Goal: Task Accomplishment & Management: Use online tool/utility

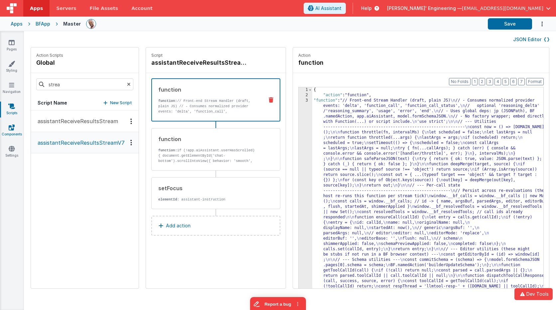
click at [11, 134] on link "Components" at bounding box center [12, 130] width 24 height 13
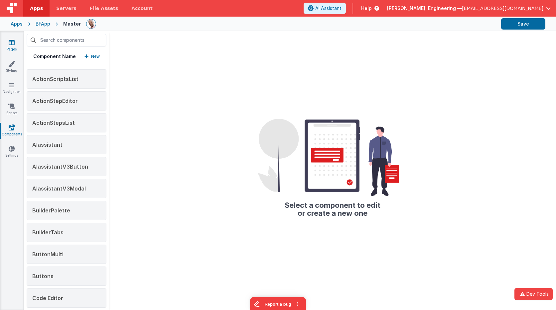
click at [12, 43] on icon at bounding box center [12, 42] width 6 height 7
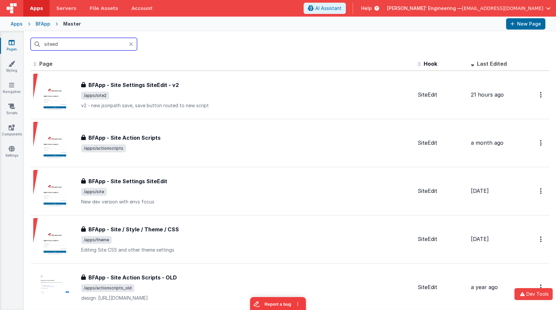
click at [57, 44] on input "siteed" at bounding box center [84, 44] width 106 height 13
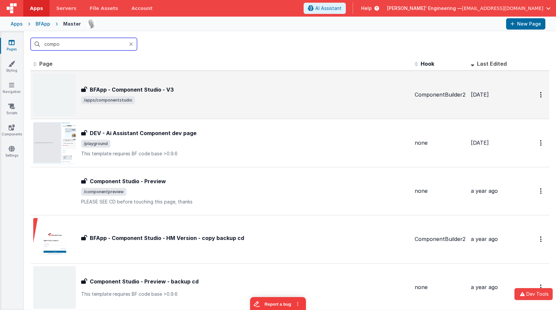
type input "compo"
click at [151, 91] on h3 "BFApp - Component Studio - V3" at bounding box center [132, 90] width 84 height 8
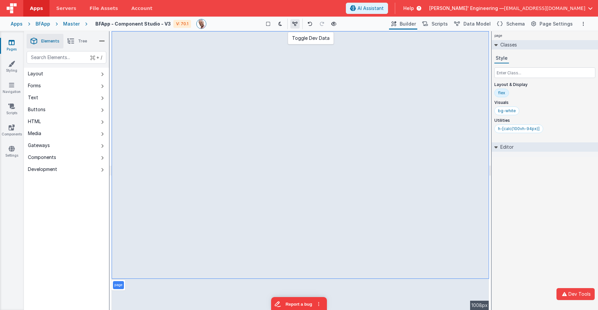
click at [295, 25] on icon at bounding box center [294, 24] width 5 height 5
click at [295, 25] on icon at bounding box center [296, 24] width 5 height 5
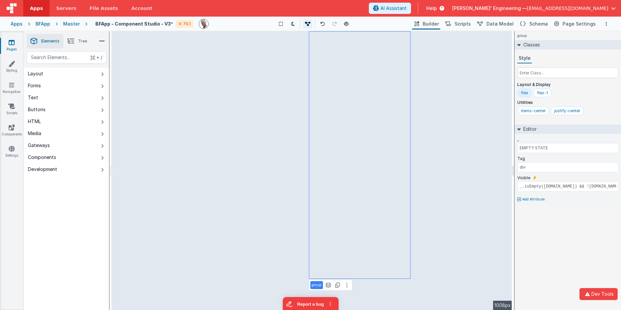
type input "COMP LOADING"
type input "model.isLoadingDetail"
type input "top"
type input "namedAction"
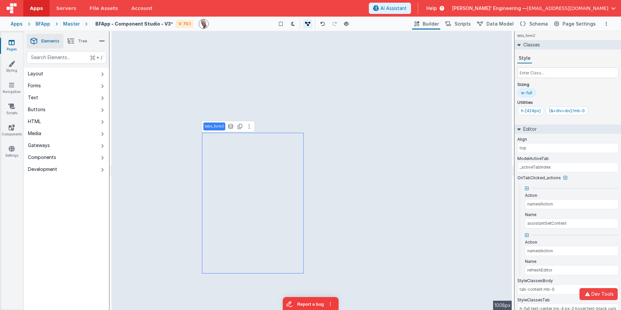
click at [77, 211] on div "+ / Layout Forms Text Buttons HTML Media Gateways Components Development Page P…" at bounding box center [66, 196] width 85 height 290
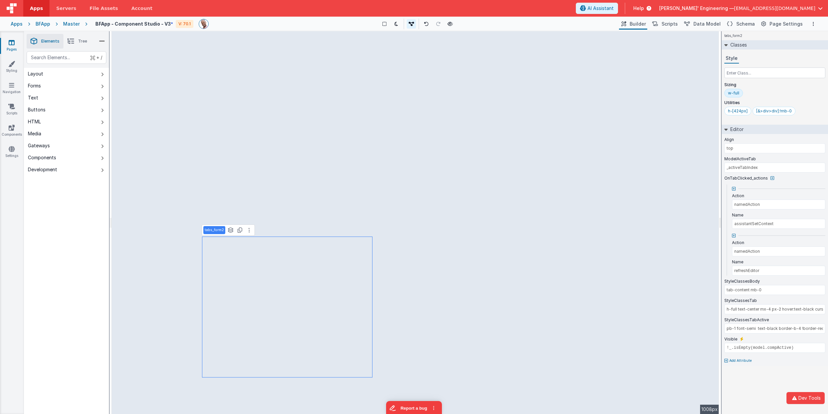
type input "COMP LOADING"
type input "div"
type input "model.isLoadingDetail"
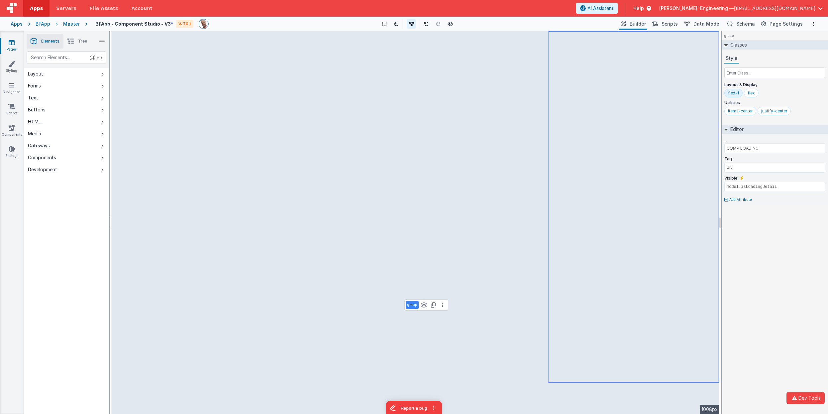
click at [555, 301] on div "group Classes Style Layout & Display flex-1 flex Utilities items-center justify…" at bounding box center [775, 222] width 106 height 382
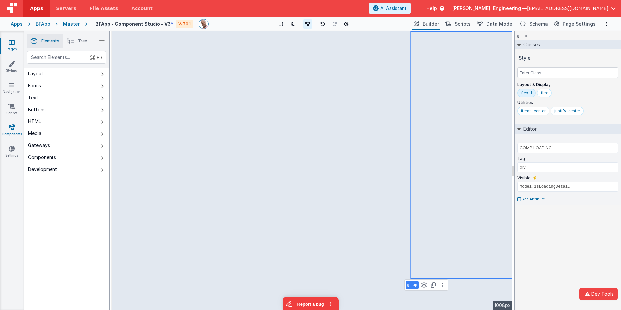
click at [10, 127] on icon at bounding box center [12, 127] width 6 height 7
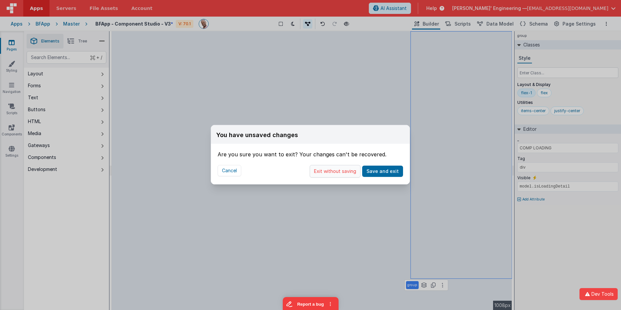
click at [355, 173] on button "Exit without saving" at bounding box center [335, 171] width 51 height 13
